Goal: Find specific fact: Find specific fact

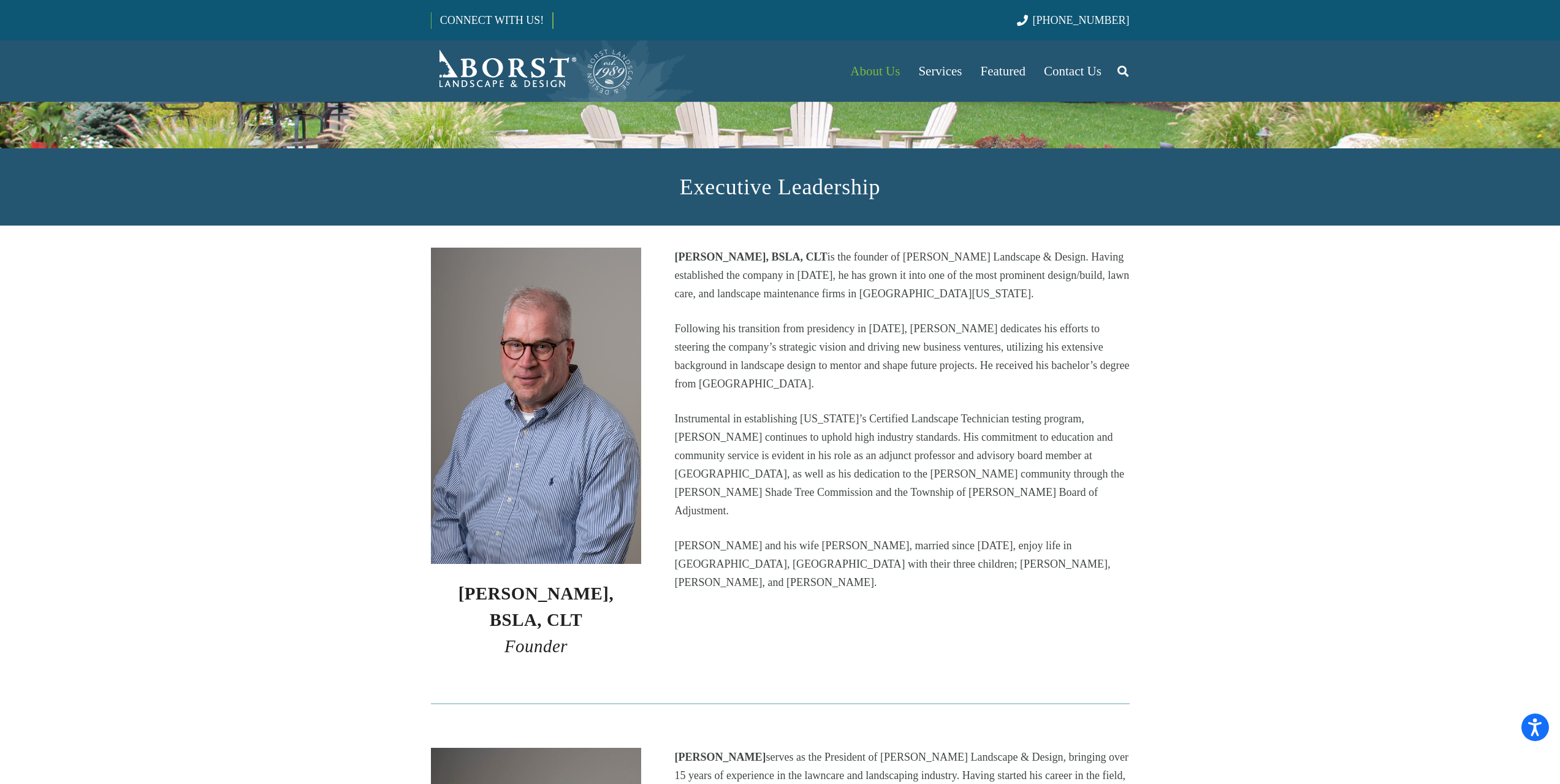
scroll to position [122, 0]
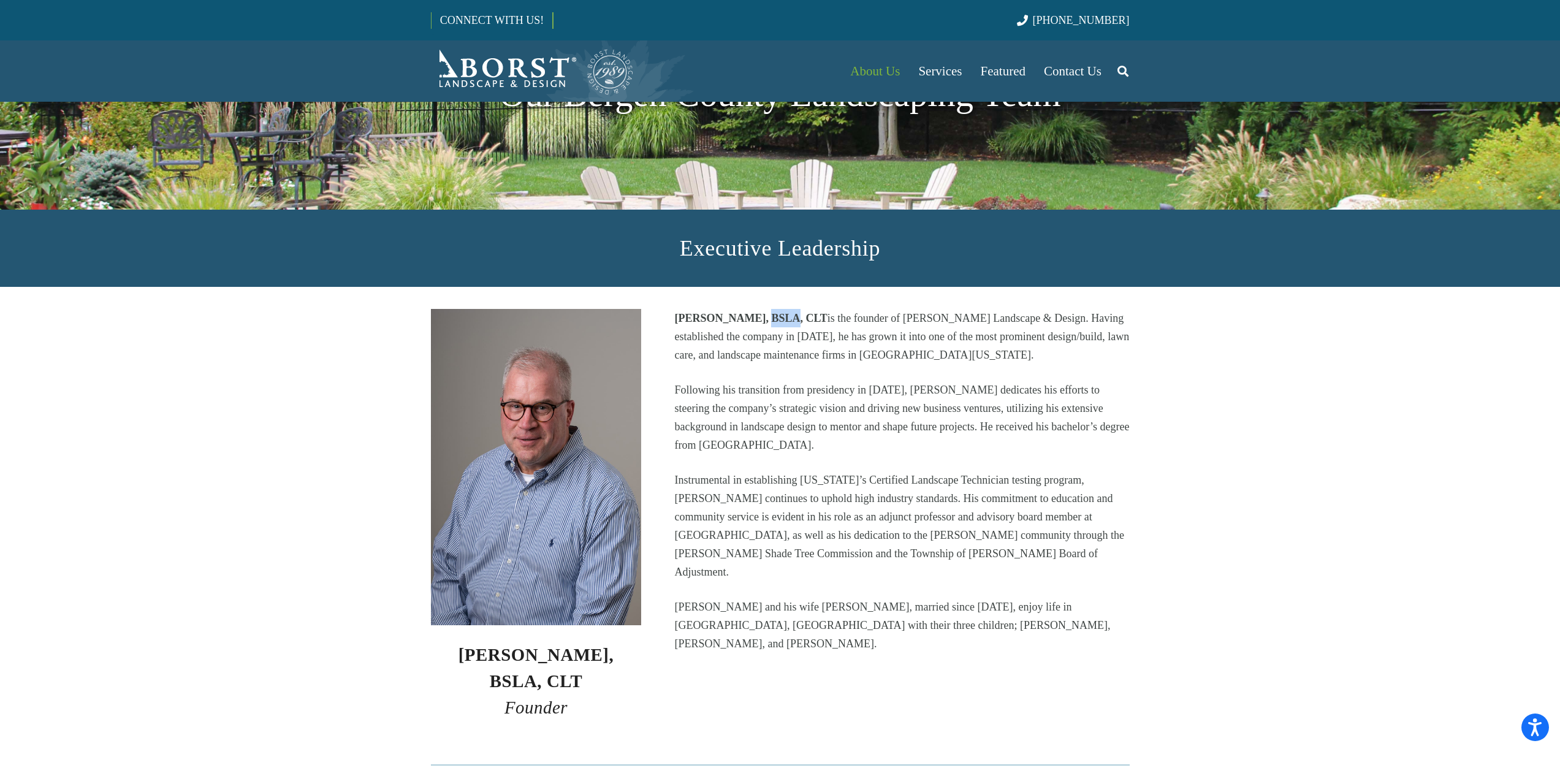
drag, startPoint x: 749, startPoint y: 317, endPoint x: 777, endPoint y: 319, distance: 28.1
click at [777, 319] on strong "[PERSON_NAME], BSLA, CLT" at bounding box center [750, 317] width 152 height 13
click at [816, 351] on p "[PERSON_NAME], BSLA, CLT is the founder of [PERSON_NAME] Landscape & Design. Ha…" at bounding box center [902, 336] width 455 height 55
drag, startPoint x: 784, startPoint y: 317, endPoint x: 803, endPoint y: 318, distance: 19.0
click at [803, 318] on strong "[PERSON_NAME], BSLA, CLT" at bounding box center [750, 317] width 152 height 13
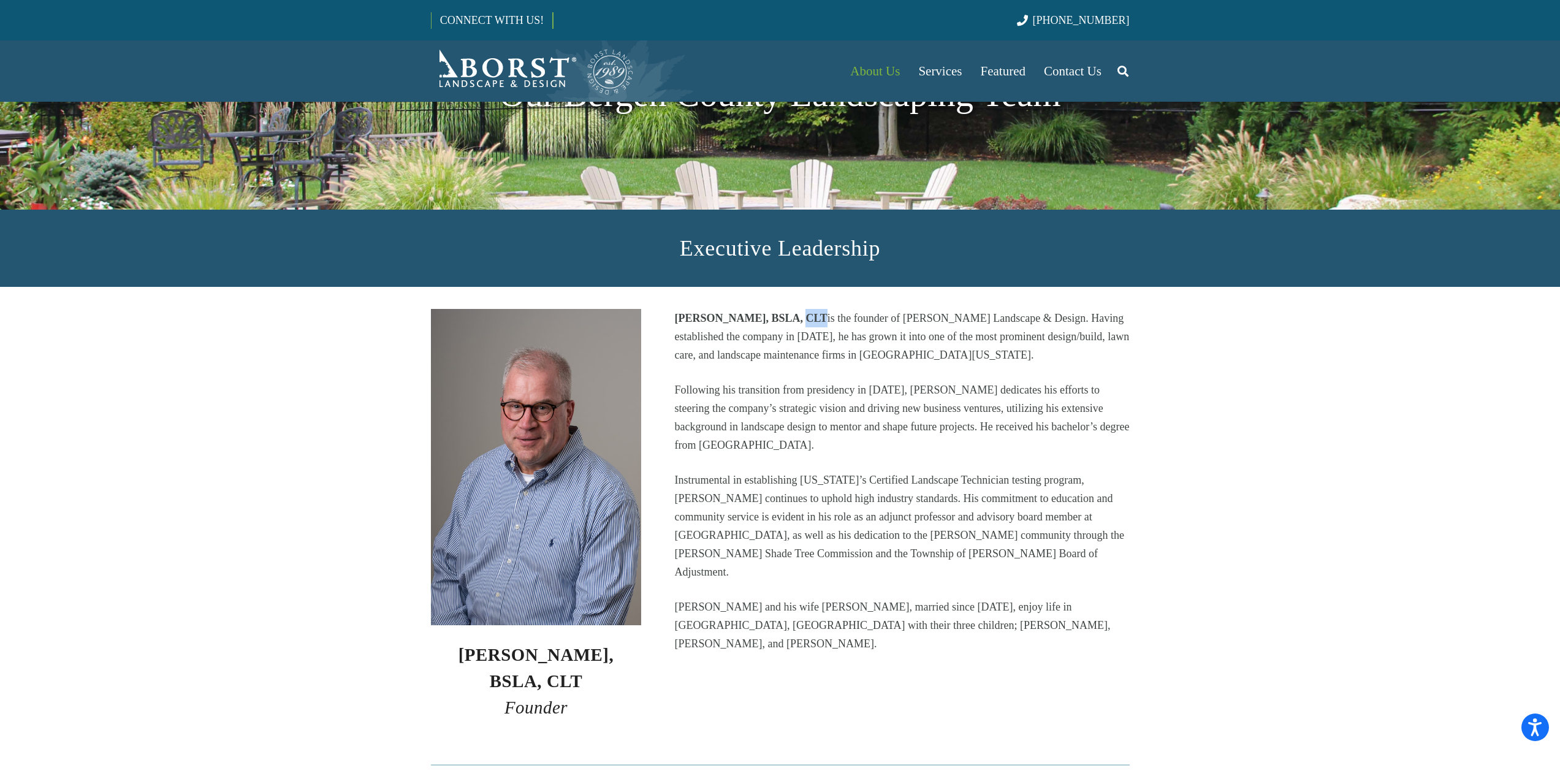
click at [879, 350] on p "[PERSON_NAME], BSLA, CLT is the founder of [PERSON_NAME] Landscape & Design. Ha…" at bounding box center [902, 336] width 455 height 55
click at [805, 495] on p "Instrumental in establishing [US_STATE]’s Certified Landscape Technician testin…" at bounding box center [902, 526] width 455 height 111
click at [975, 598] on p "[PERSON_NAME] and his wife [PERSON_NAME], married since [DATE], enjoy life in […" at bounding box center [902, 625] width 455 height 55
copy p "[PERSON_NAME]"
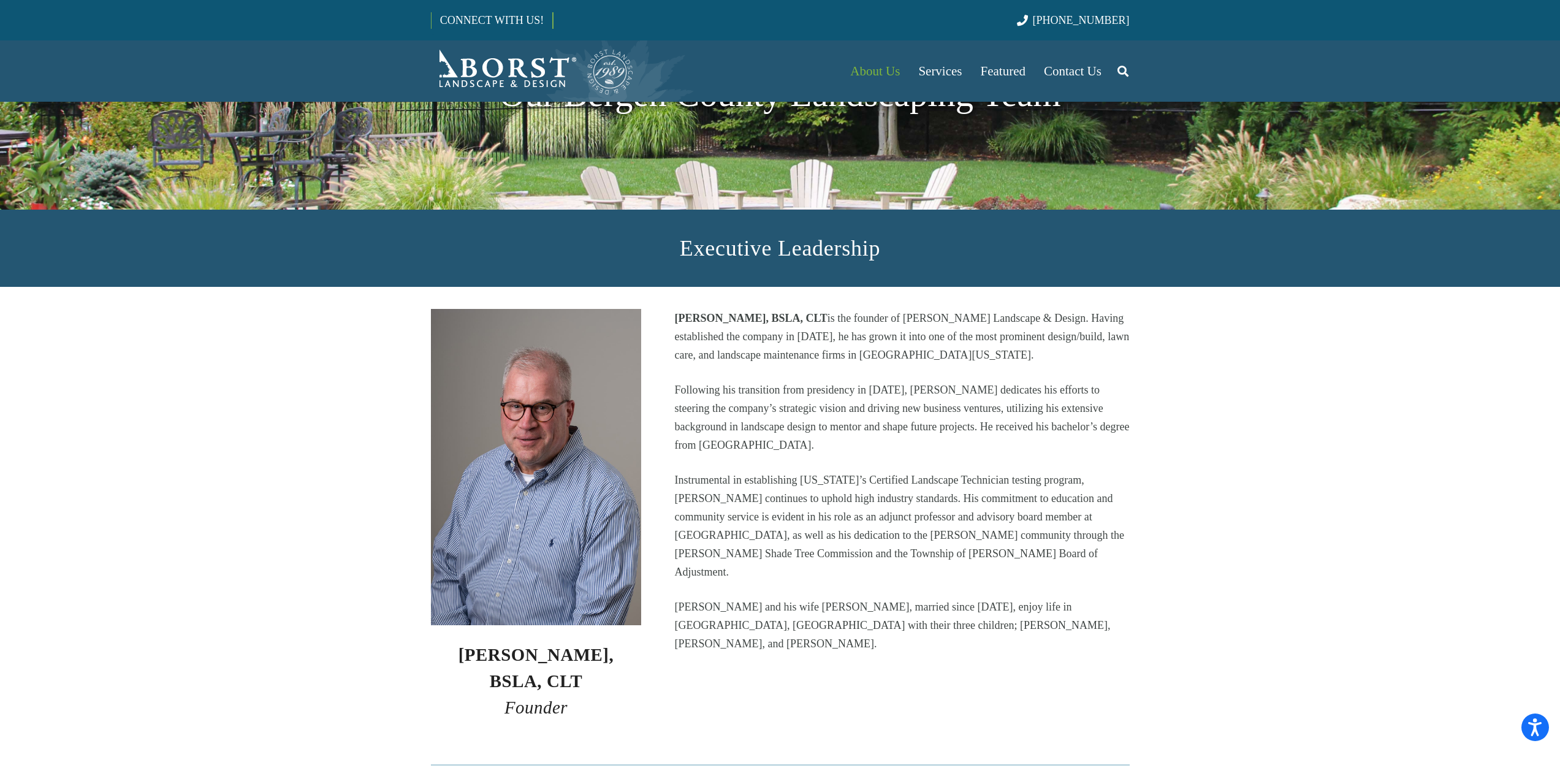
click at [858, 502] on p "Instrumental in establishing [US_STATE]’s Certified Landscape Technician testin…" at bounding box center [902, 526] width 455 height 111
